Goal: Task Accomplishment & Management: Manage account settings

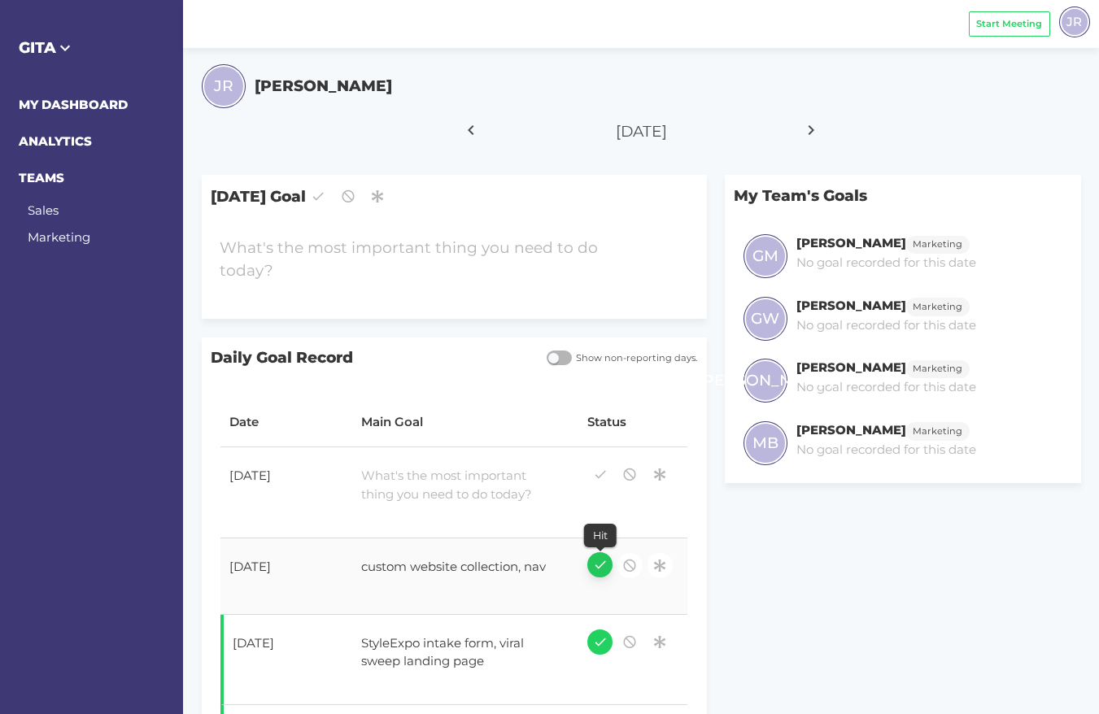
click at [600, 554] on icon "button" at bounding box center [600, 565] width 15 height 22
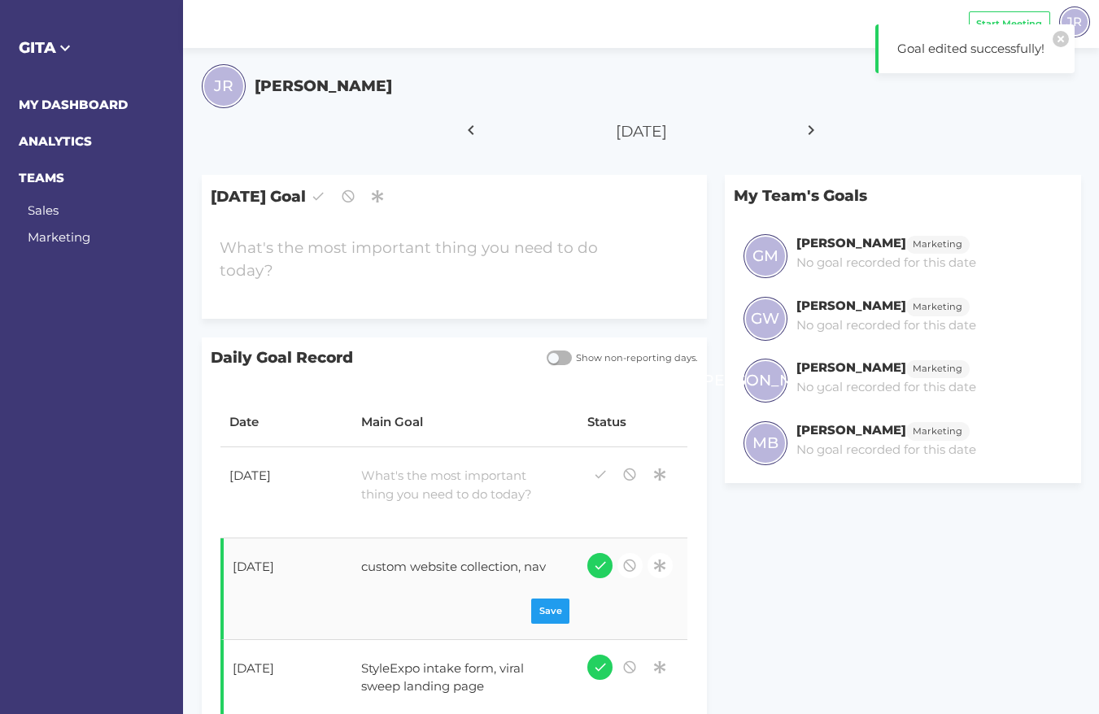
click at [535, 549] on div "custom website collection, nav" at bounding box center [455, 569] width 207 height 41
click at [520, 549] on div "custom website collection, nav" at bounding box center [455, 569] width 207 height 41
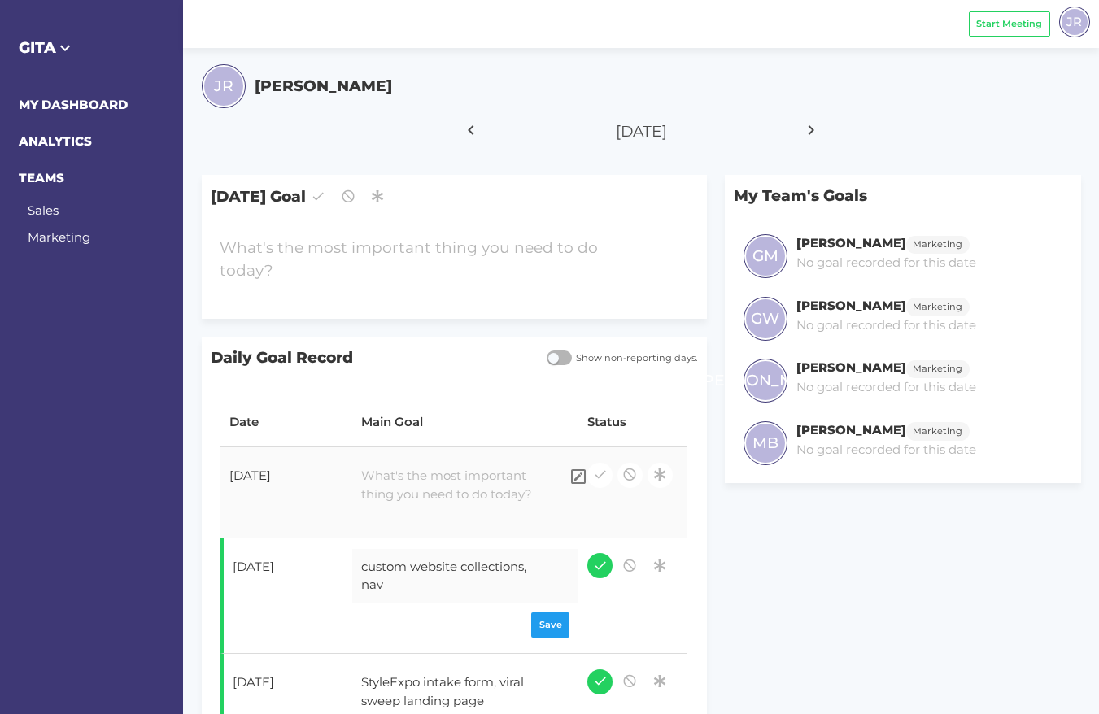
click at [439, 471] on div at bounding box center [455, 485] width 207 height 55
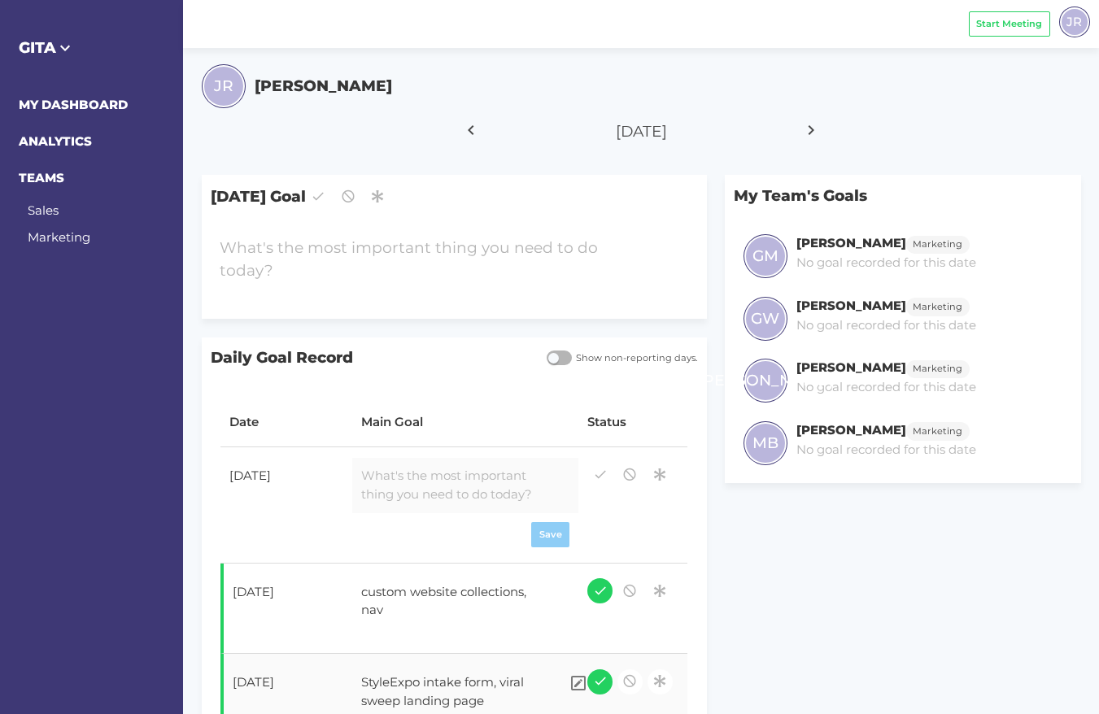
click at [465, 665] on div "StyleExpo intake form, viral sweep landing page" at bounding box center [455, 692] width 207 height 55
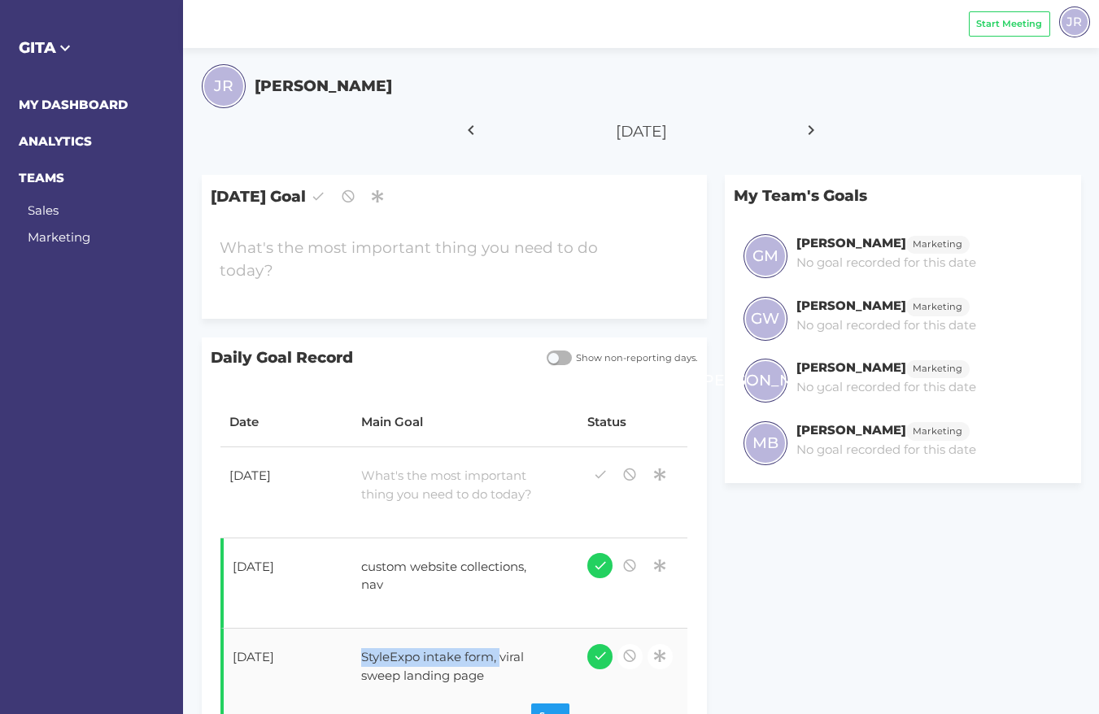
drag, startPoint x: 499, startPoint y: 635, endPoint x: 364, endPoint y: 637, distance: 135.1
click at [364, 639] on div "StyleExpo intake form, viral sweep landing page" at bounding box center [455, 666] width 207 height 55
click at [397, 458] on div at bounding box center [455, 485] width 207 height 55
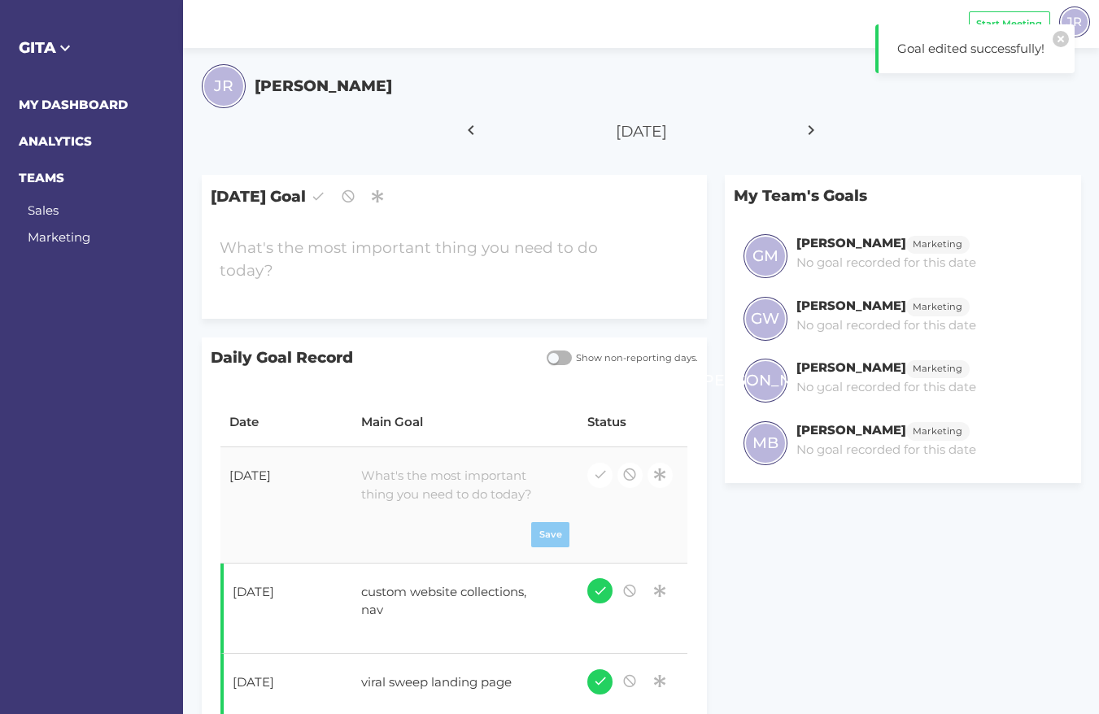
paste div
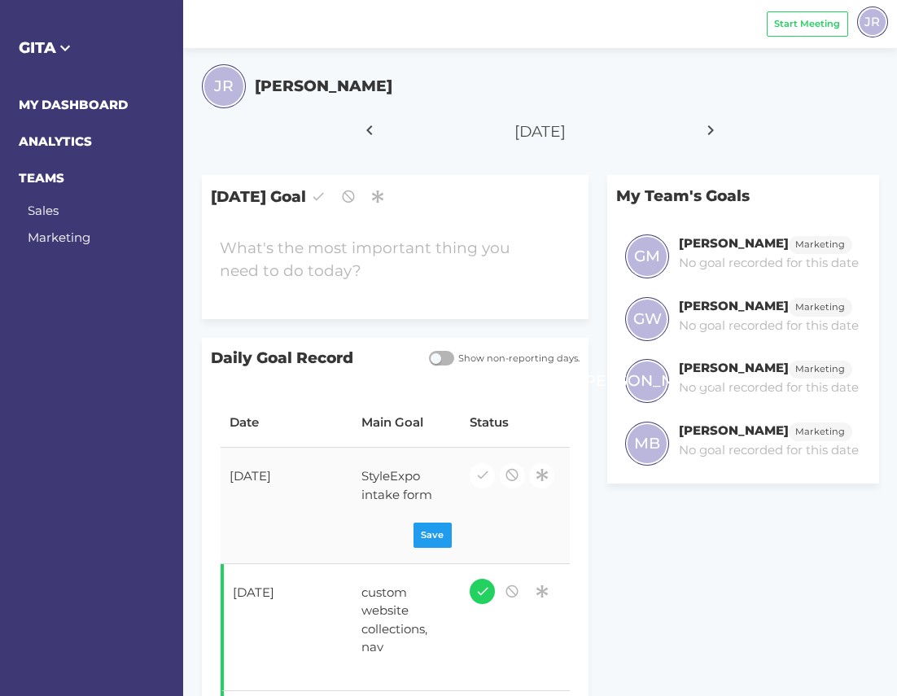
click at [465, 514] on td at bounding box center [514, 505] width 109 height 116
